Goal: Information Seeking & Learning: Learn about a topic

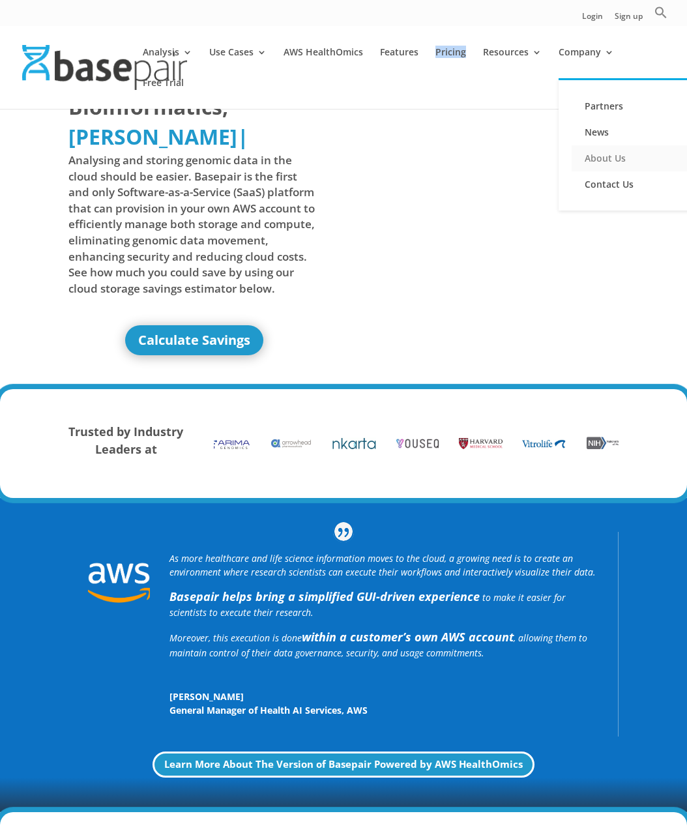
click at [595, 155] on link "About Us" at bounding box center [637, 158] width 130 height 26
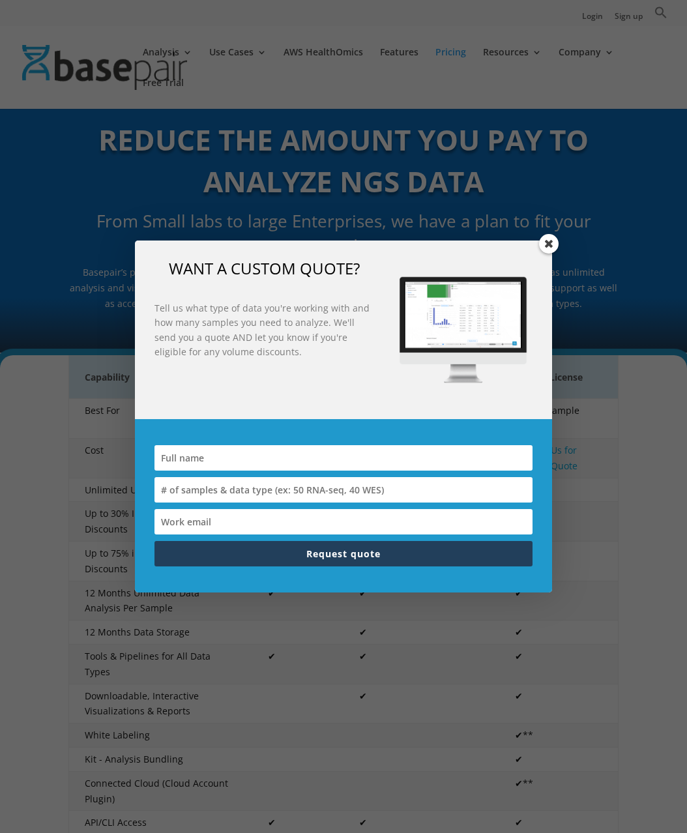
click at [544, 245] on span at bounding box center [549, 244] width 20 height 20
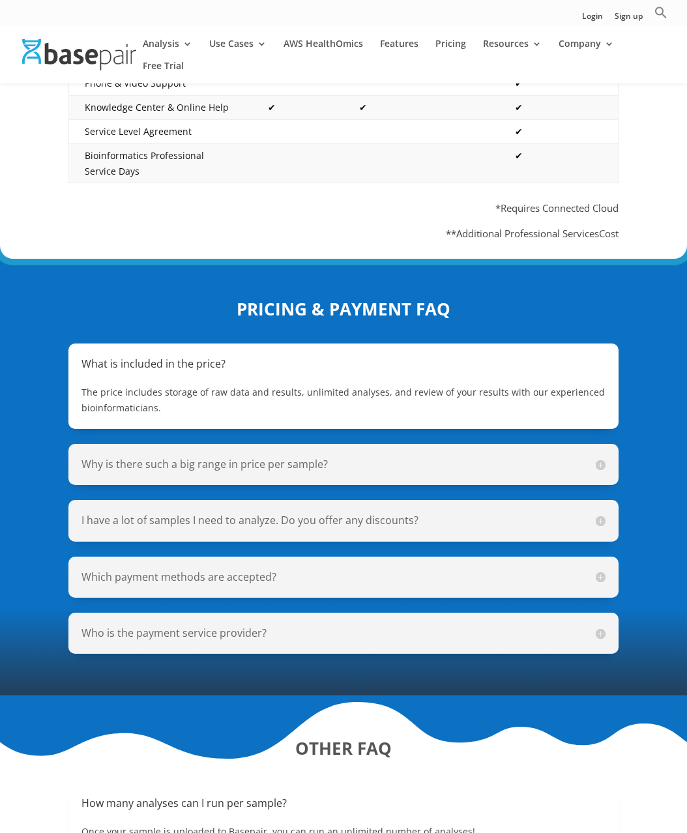
scroll to position [869, 0]
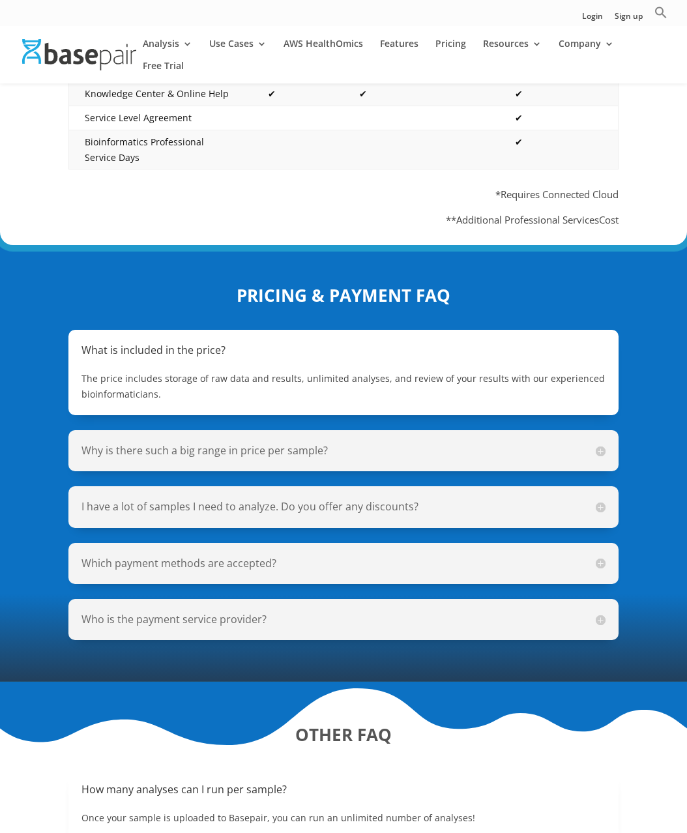
click at [521, 443] on h5 "Why is there such a big range in price per sample?" at bounding box center [344, 450] width 524 height 15
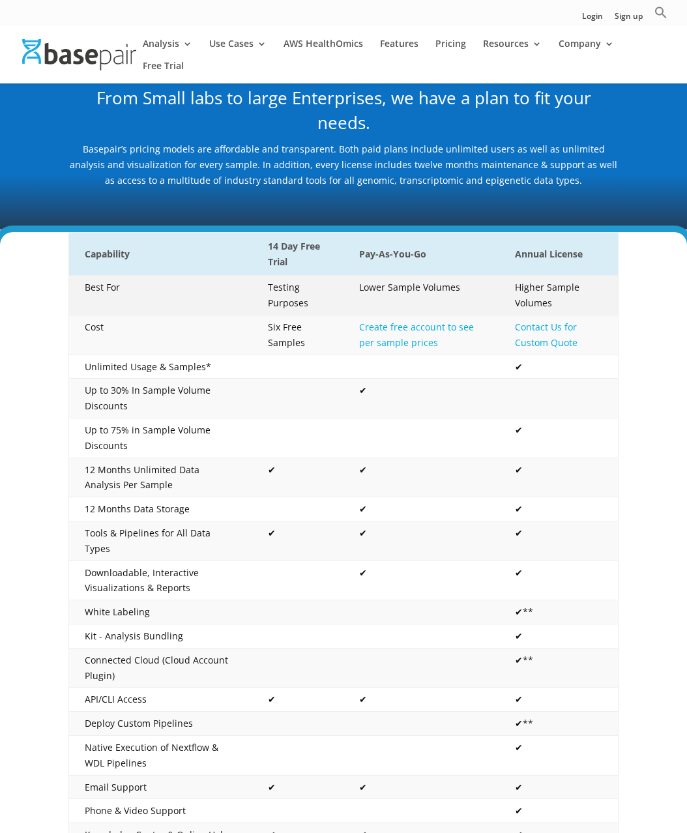
scroll to position [126, 0]
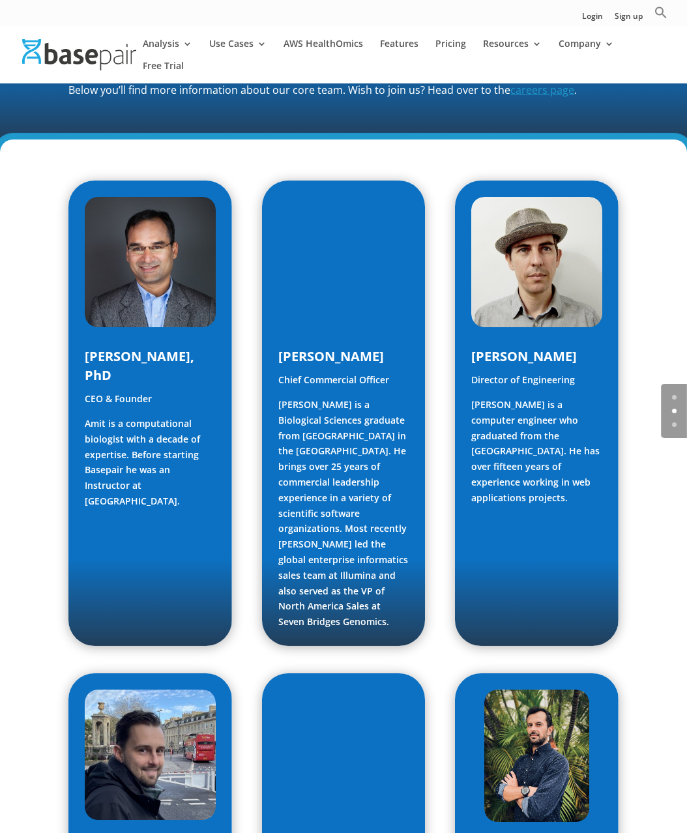
scroll to position [565, 0]
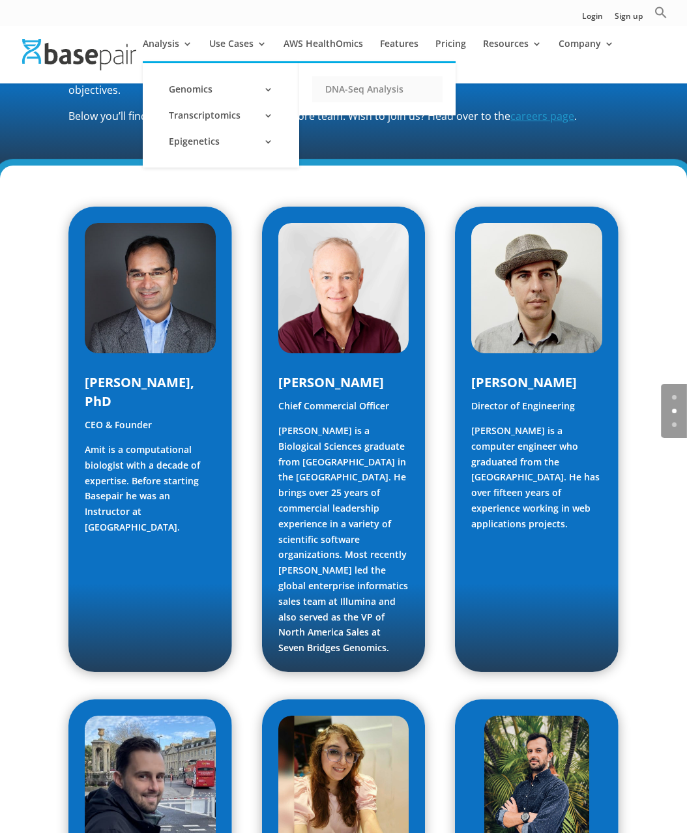
click at [333, 86] on link "DNA-Seq Analysis" at bounding box center [377, 89] width 130 height 26
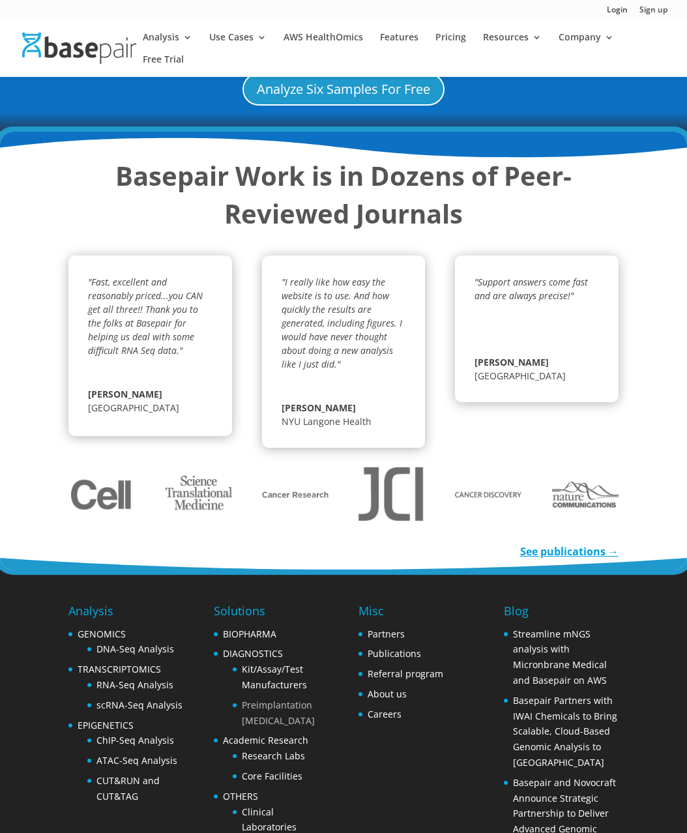
scroll to position [1800, 0]
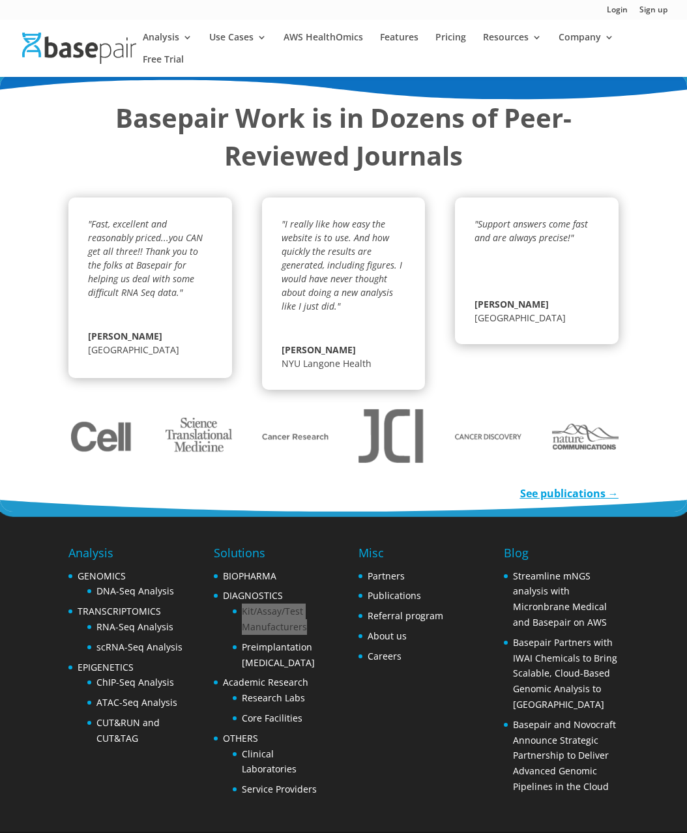
drag, startPoint x: 278, startPoint y: 585, endPoint x: 466, endPoint y: 8, distance: 606.2
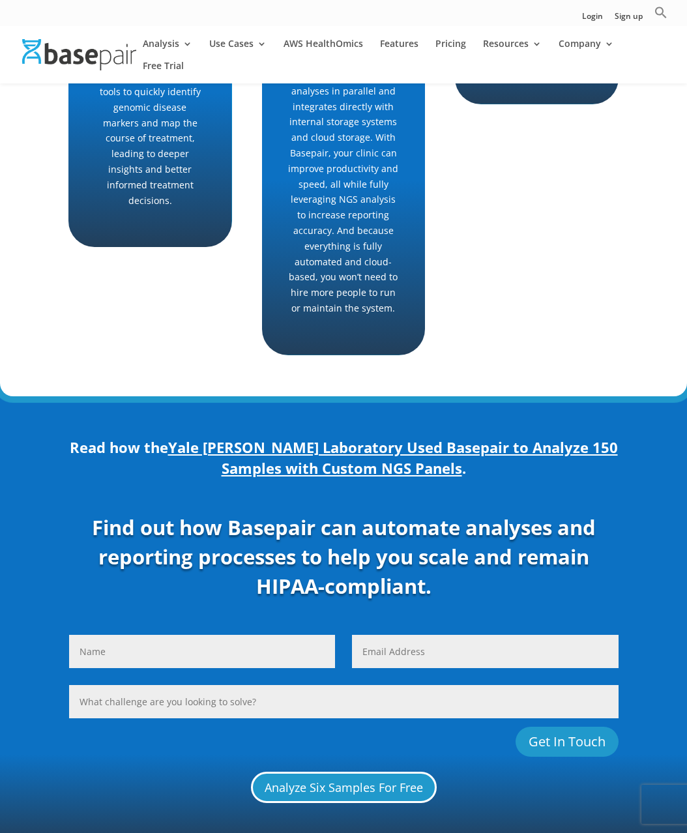
scroll to position [820, 0]
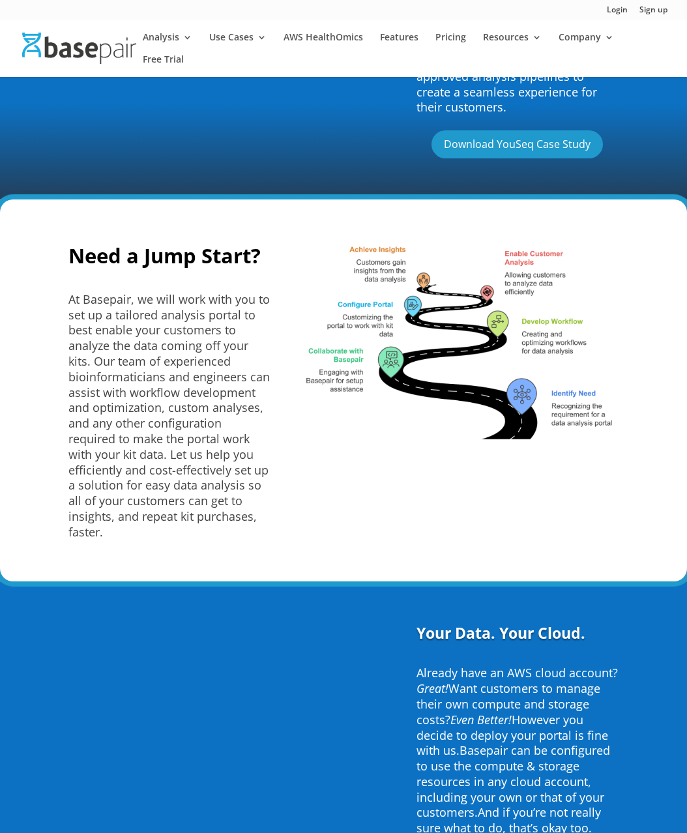
scroll to position [898, 0]
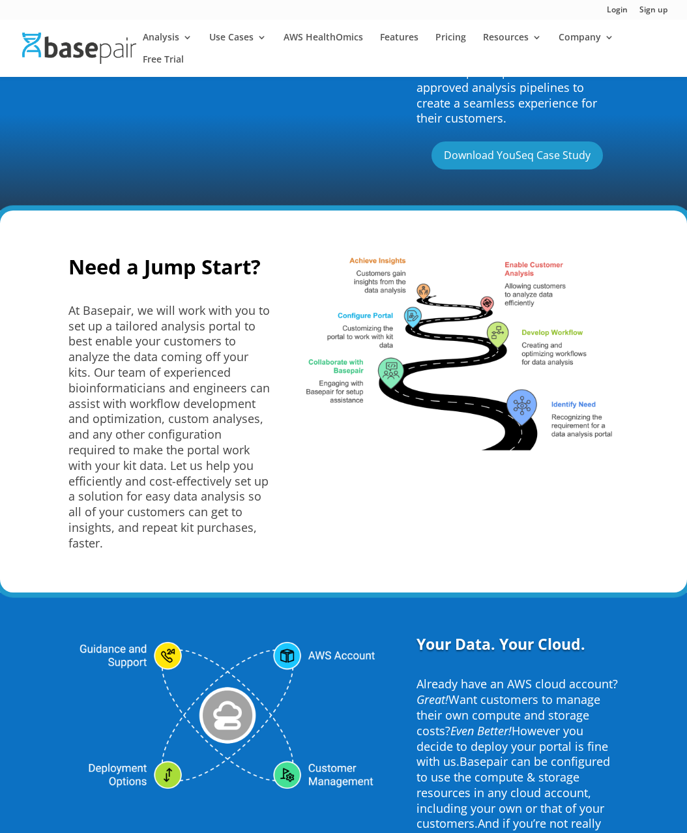
click at [477, 545] on div "Need a Jump Start? At Basepair, we will work with you to set up a tailored anal…" at bounding box center [343, 402] width 550 height 327
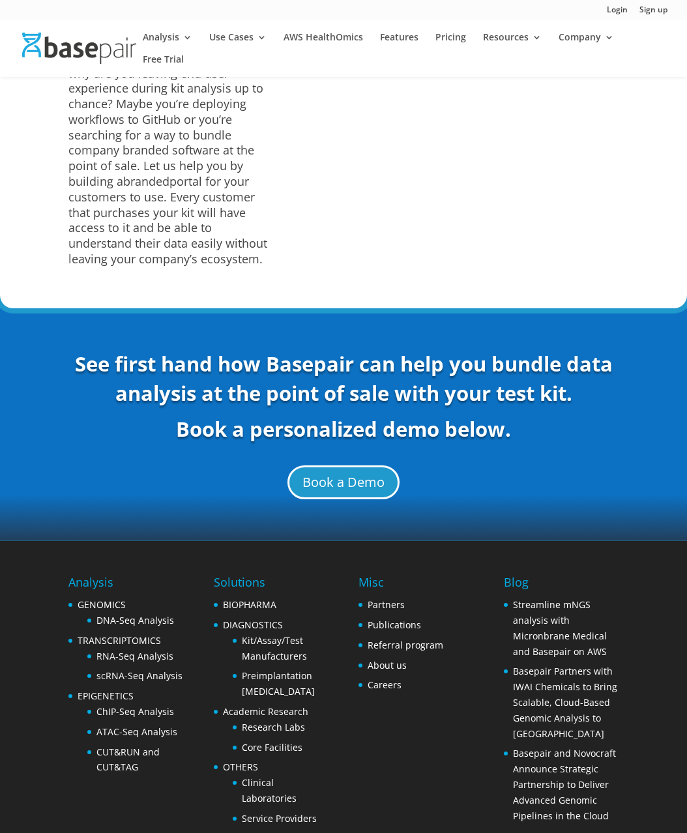
scroll to position [4850, 0]
